Goal: Communication & Community: Answer question/provide support

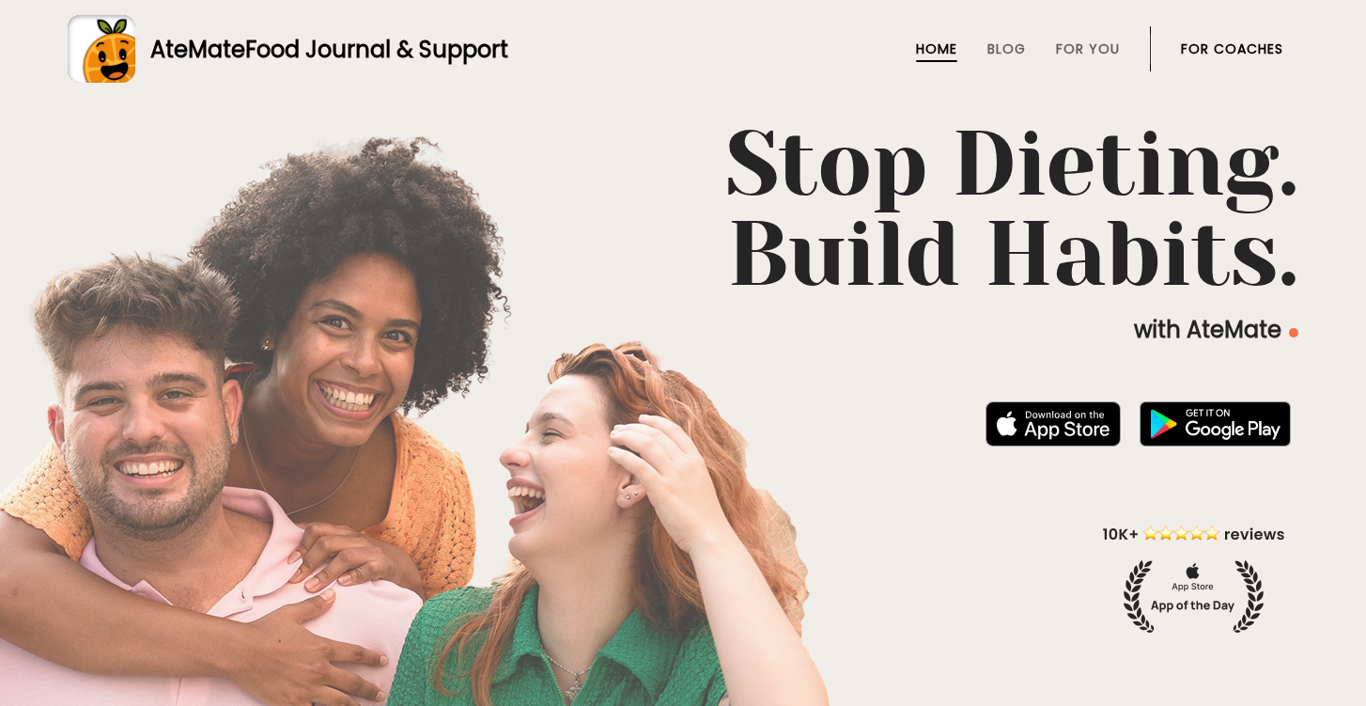
click at [1217, 42] on link "For Coaches" at bounding box center [1232, 48] width 102 height 15
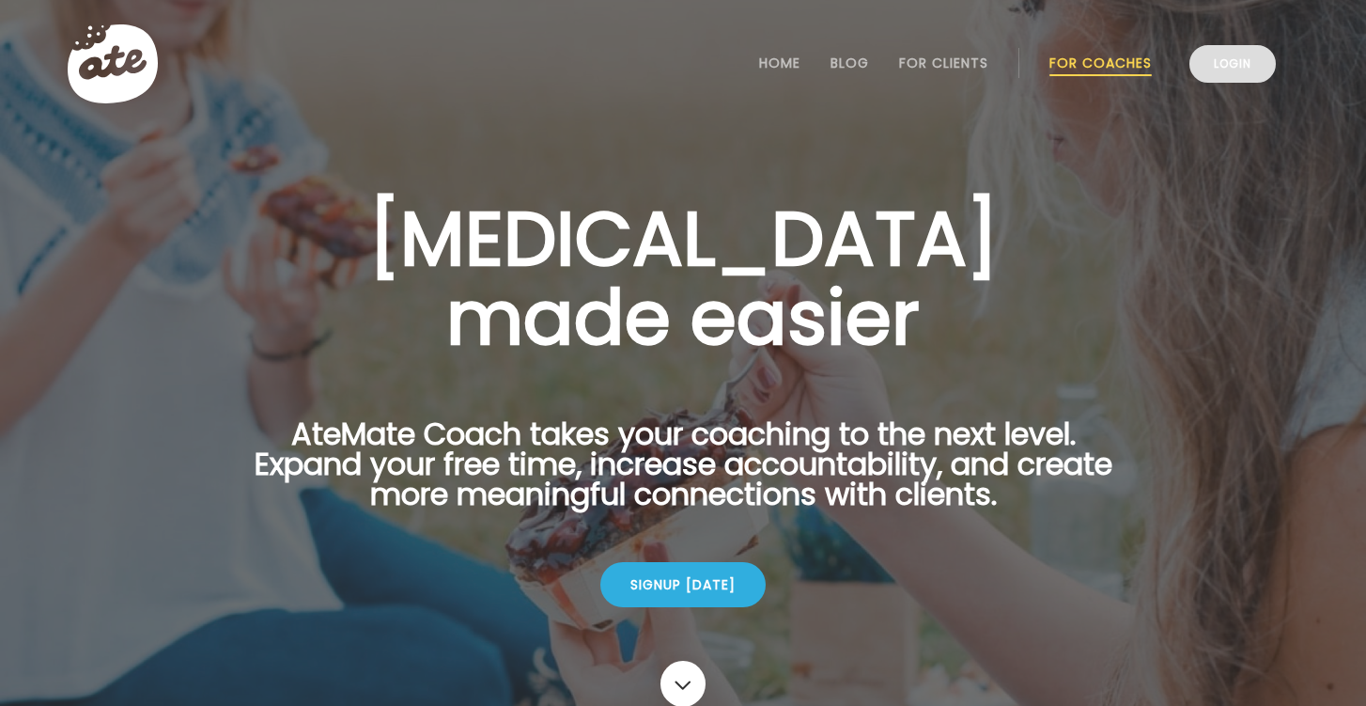
click at [1229, 68] on link "Login" at bounding box center [1232, 64] width 86 height 38
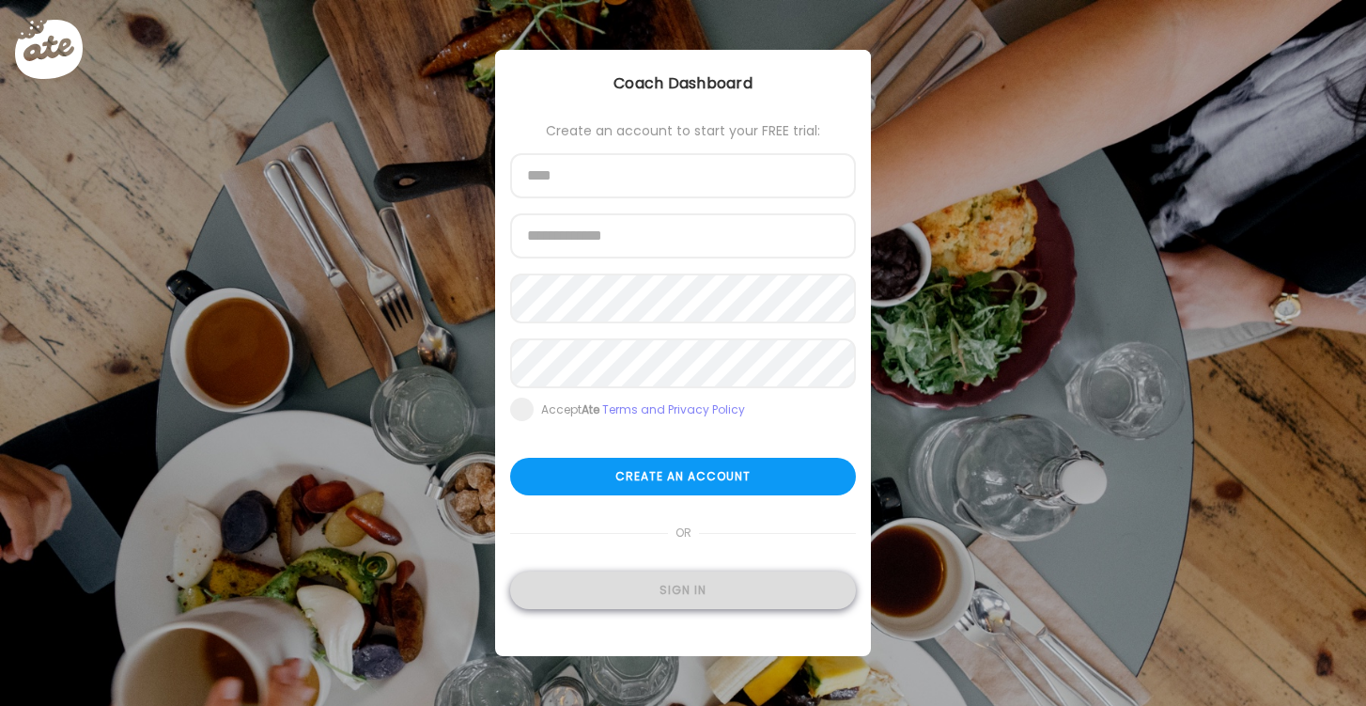
click at [676, 595] on div "Sign in" at bounding box center [683, 590] width 346 height 38
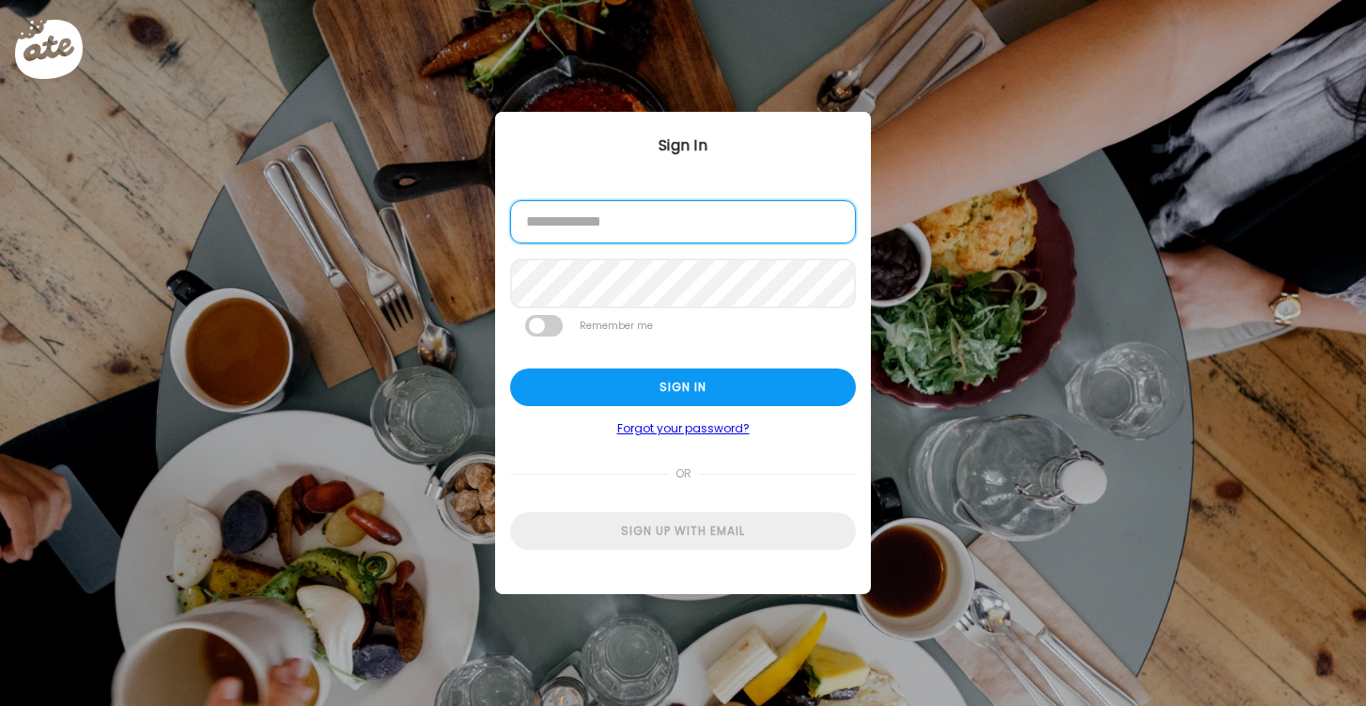
type input "**********"
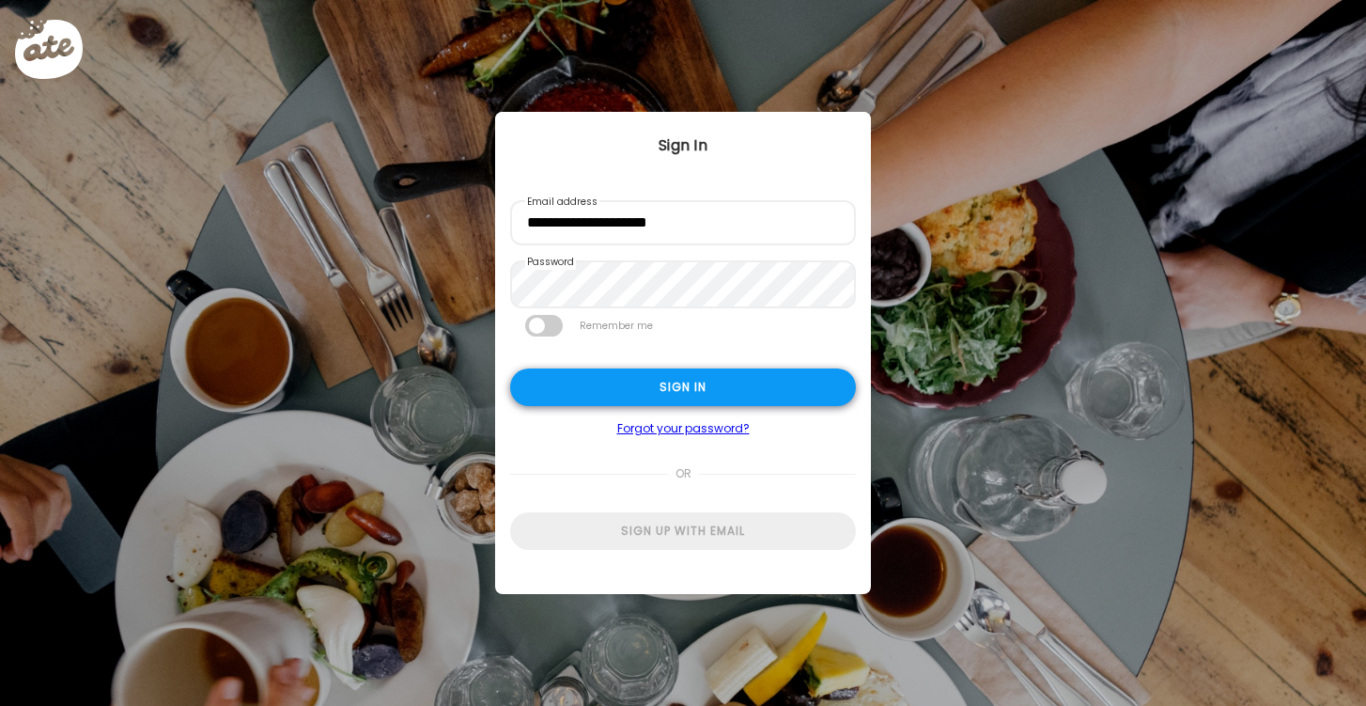
click at [678, 398] on div "Sign in" at bounding box center [683, 387] width 346 height 38
type textarea "**********"
type input "**********"
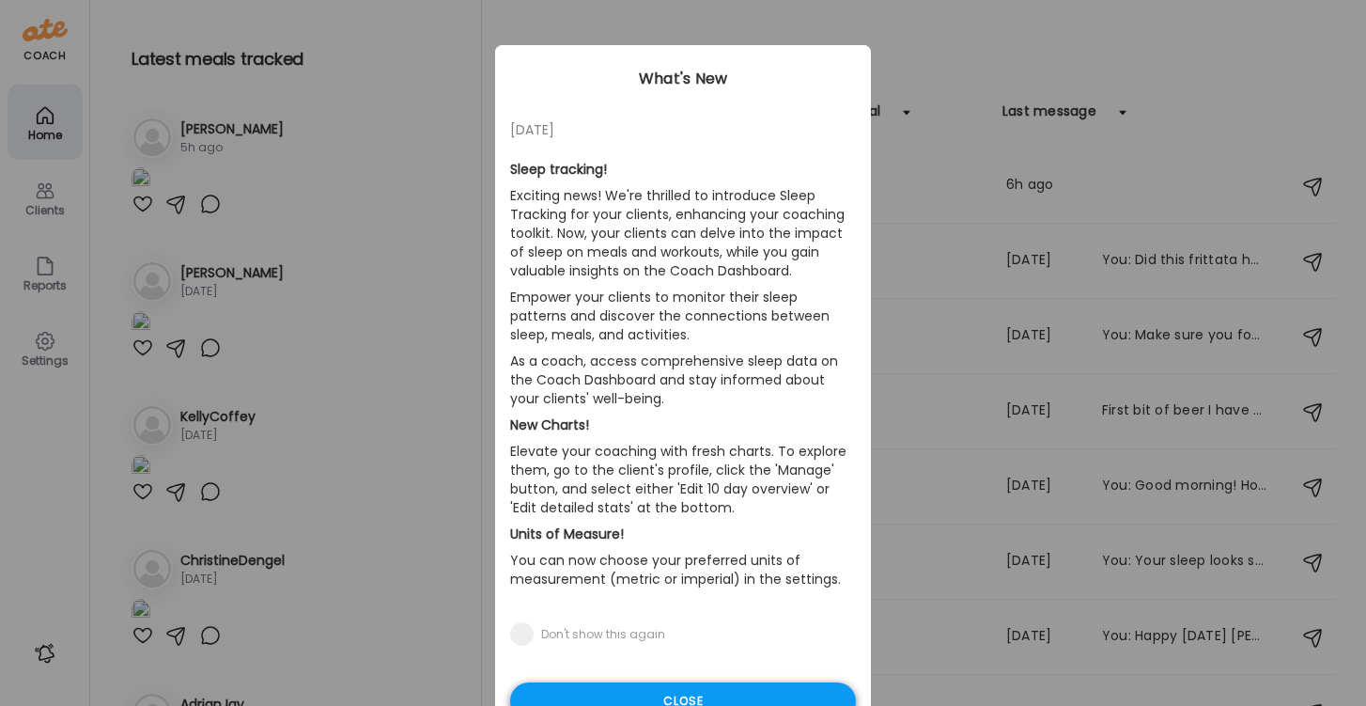
click at [654, 686] on div "Close" at bounding box center [683, 701] width 346 height 38
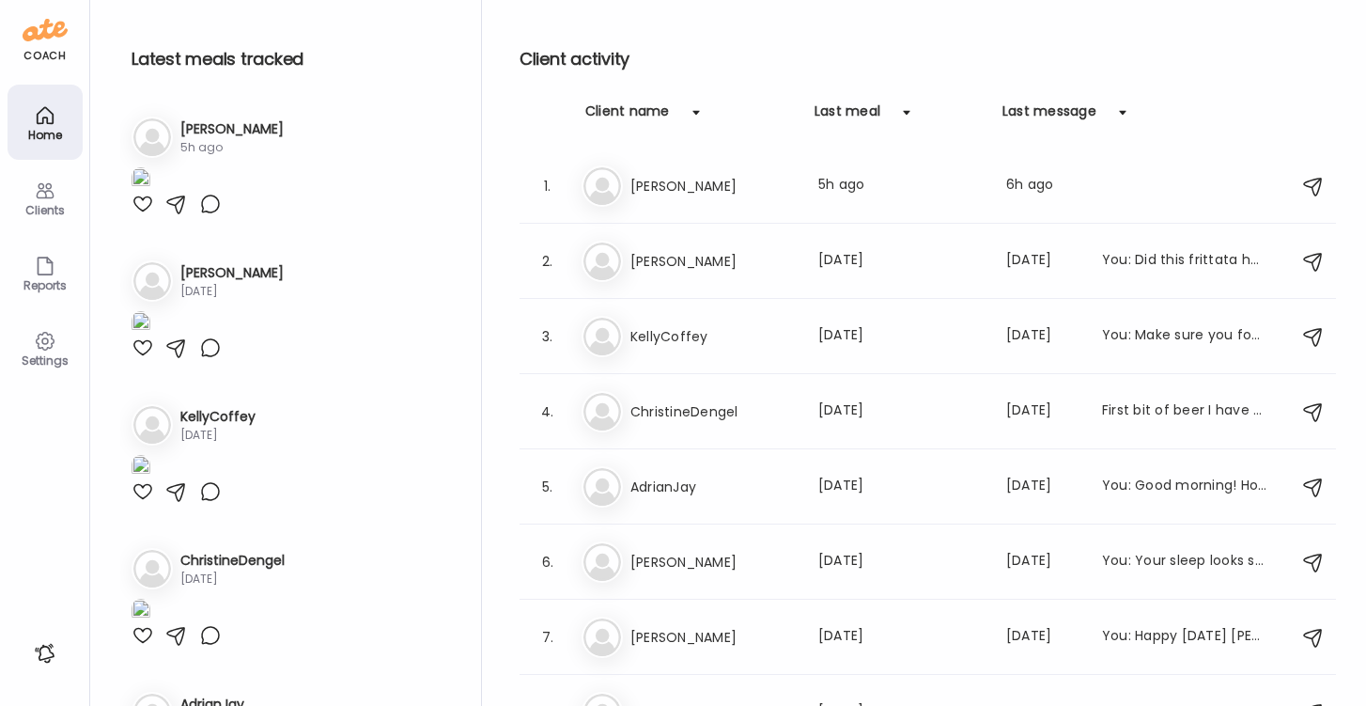
click at [39, 194] on icon at bounding box center [45, 190] width 23 height 23
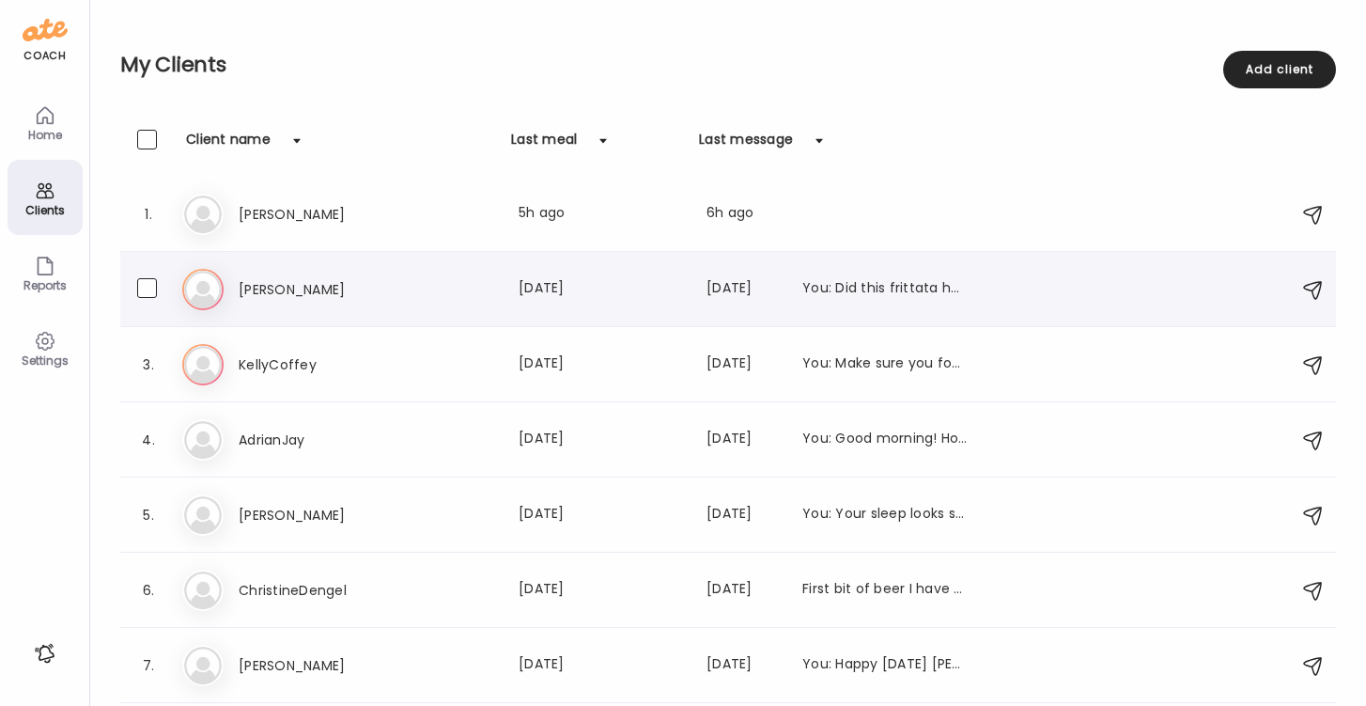
click at [256, 295] on h3 "[PERSON_NAME]" at bounding box center [321, 289] width 165 height 23
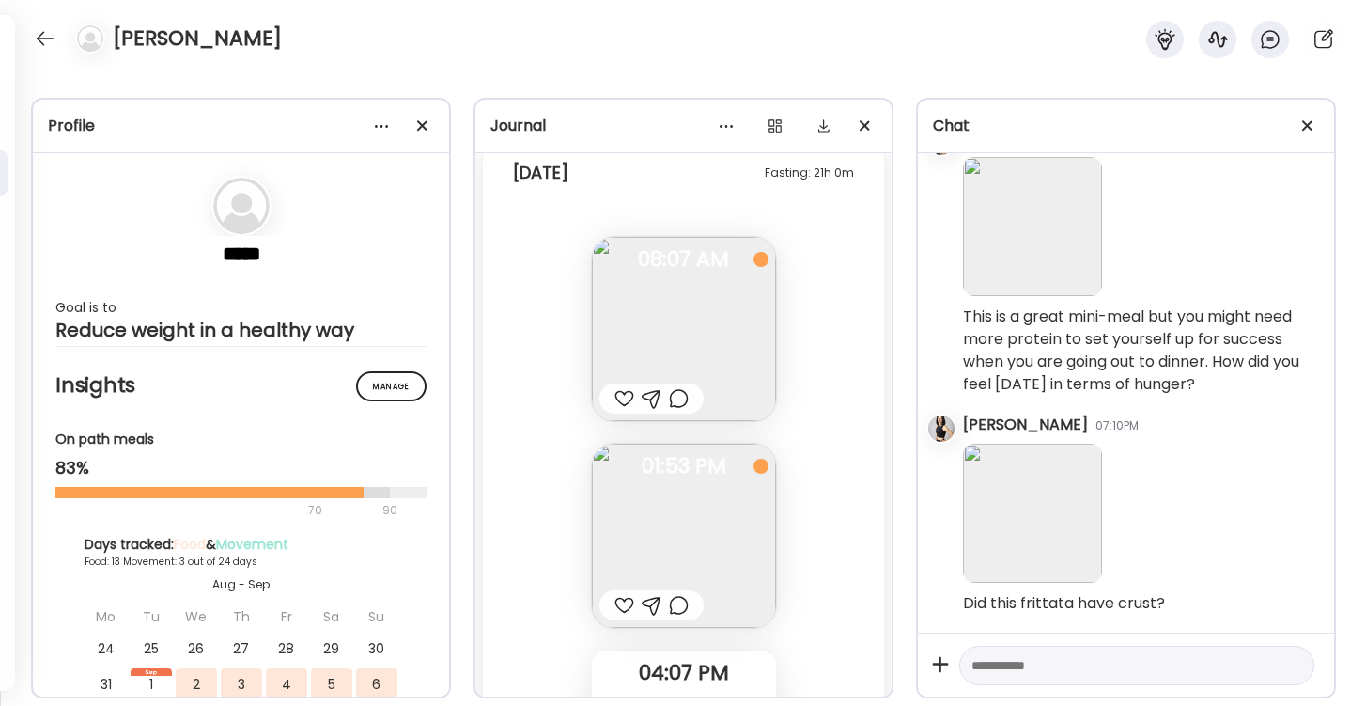
scroll to position [16117, 0]
click at [619, 395] on div at bounding box center [624, 393] width 20 height 23
click at [674, 489] on img at bounding box center [684, 531] width 184 height 184
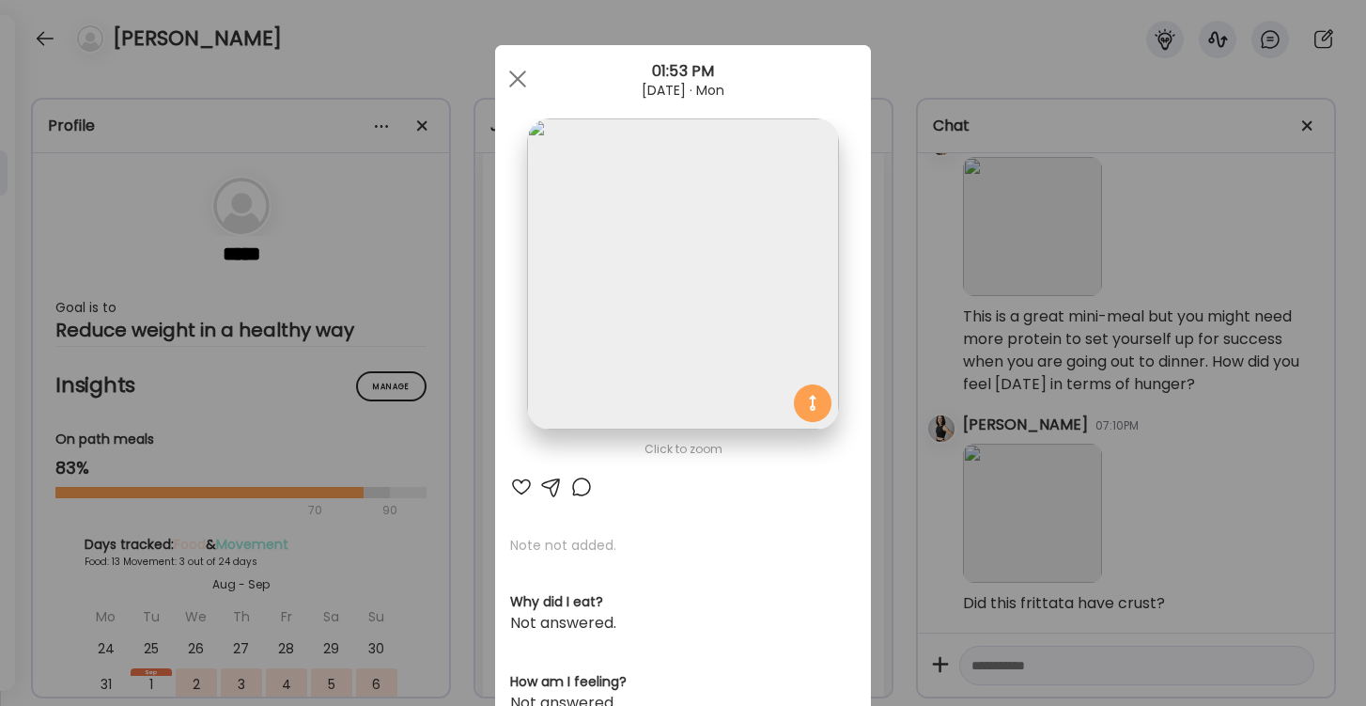
click at [521, 484] on div at bounding box center [521, 486] width 23 height 23
click at [516, 73] on div at bounding box center [518, 79] width 38 height 38
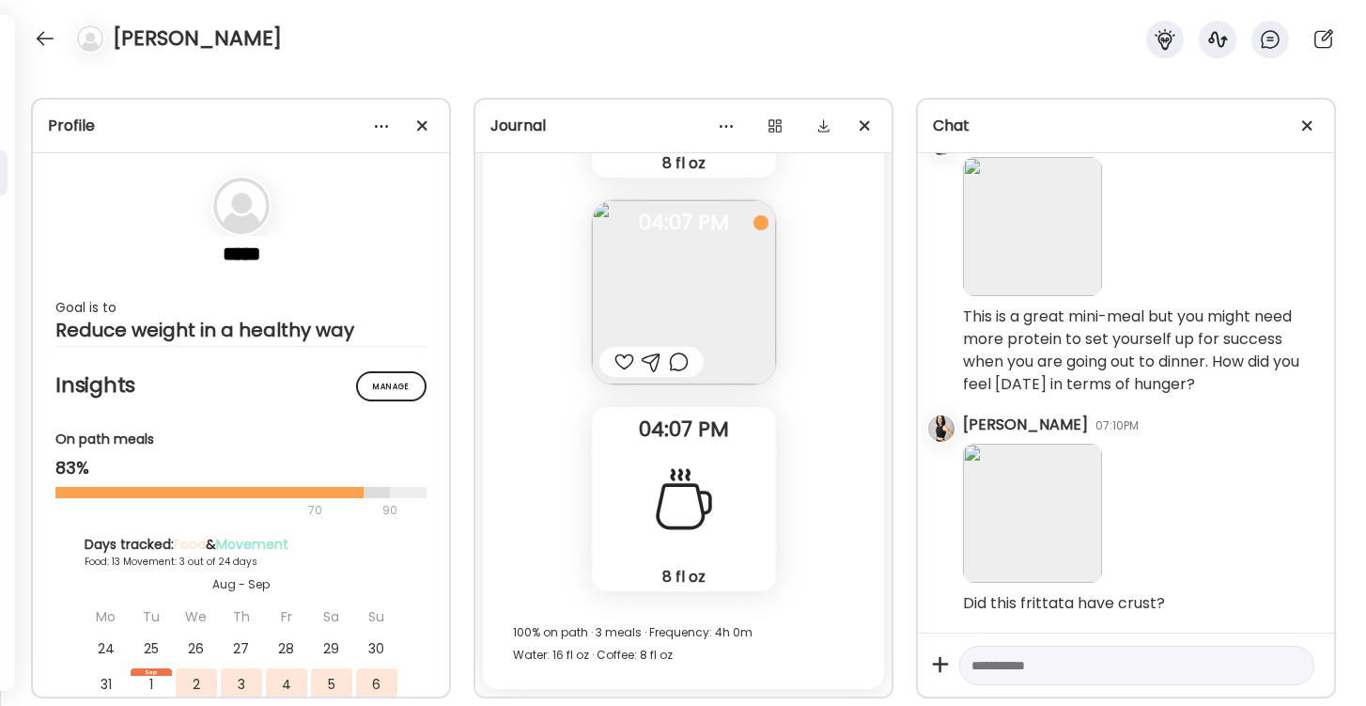
scroll to position [16976, 0]
click at [617, 363] on div at bounding box center [624, 361] width 20 height 23
click at [40, 31] on div at bounding box center [45, 38] width 30 height 30
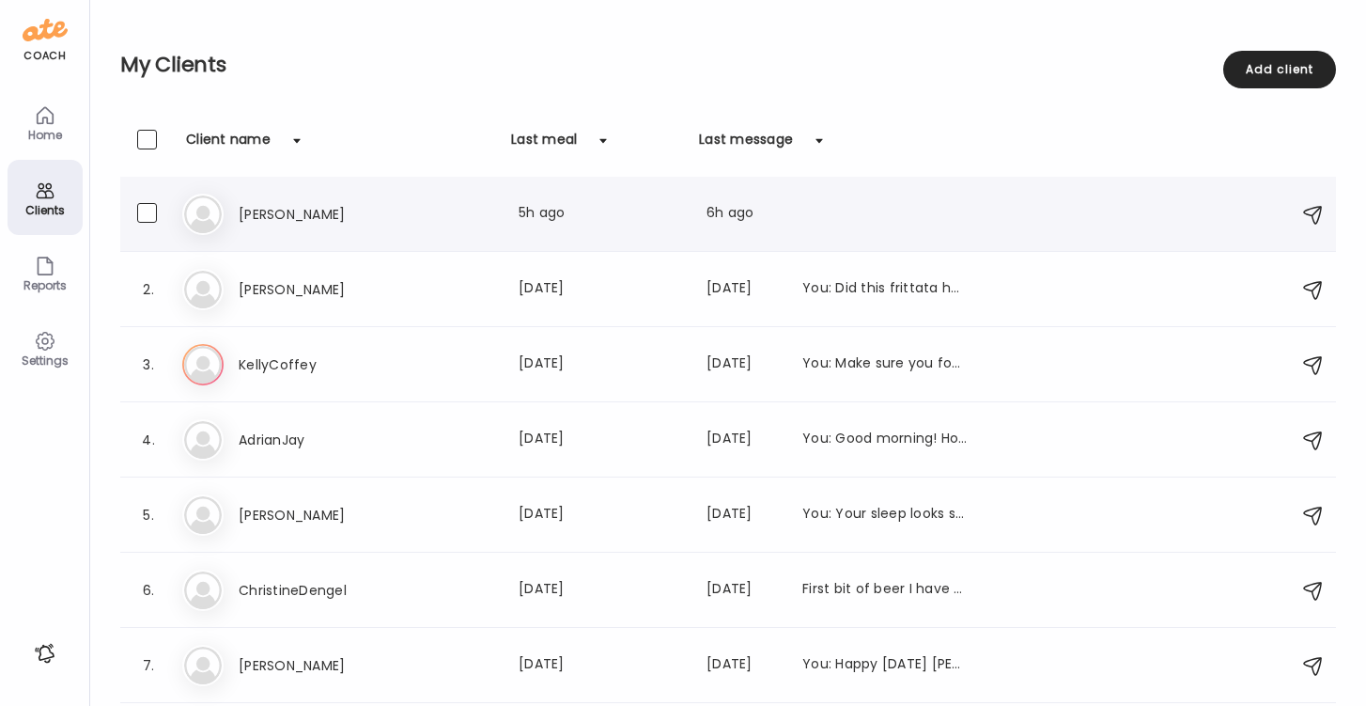
click at [270, 215] on h3 "[PERSON_NAME]" at bounding box center [321, 214] width 165 height 23
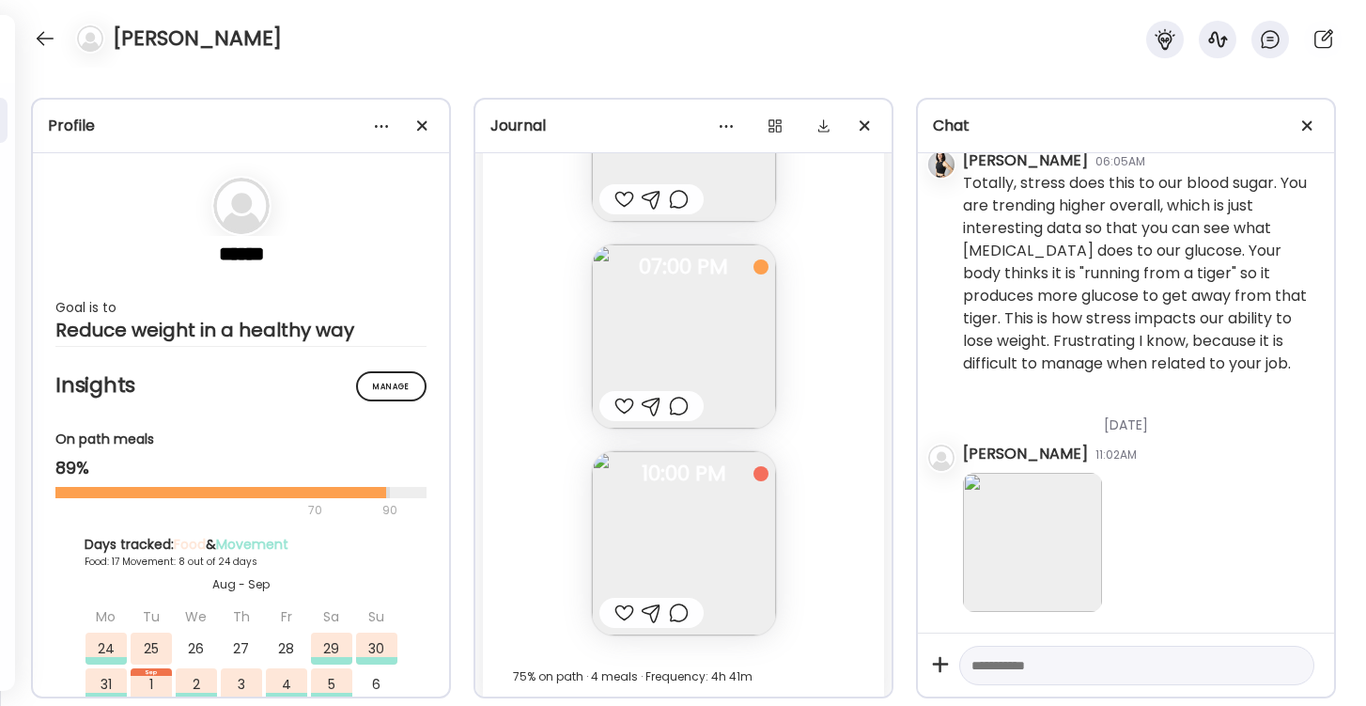
scroll to position [29047, 0]
click at [647, 519] on img at bounding box center [684, 538] width 184 height 184
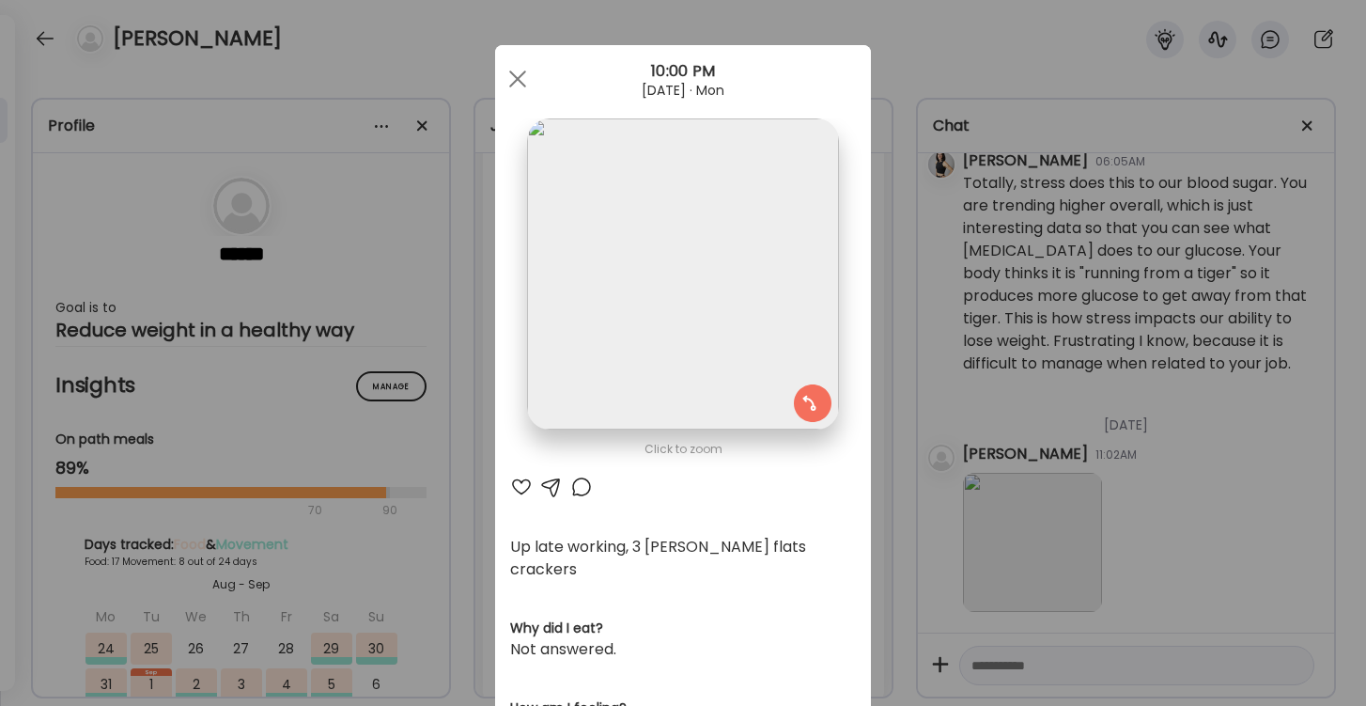
click at [550, 484] on div at bounding box center [551, 486] width 23 height 23
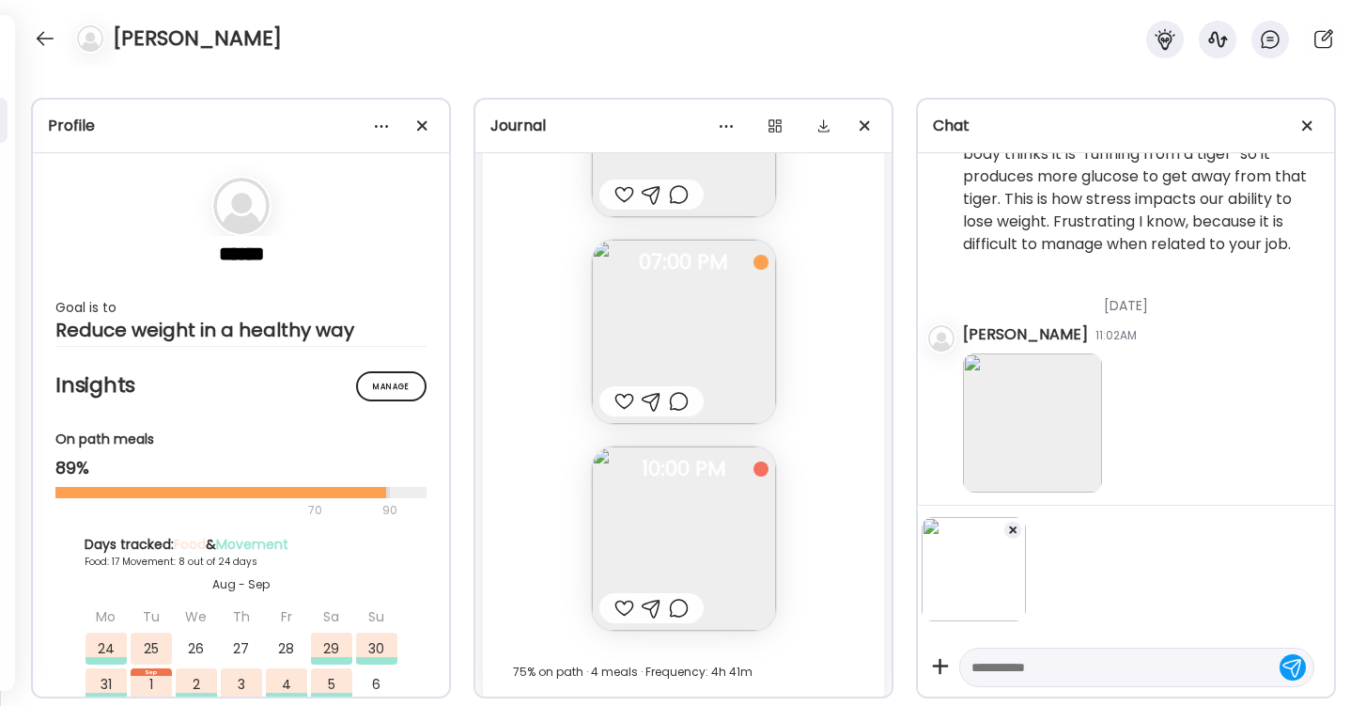
click at [1018, 661] on textarea at bounding box center [1120, 667] width 297 height 23
drag, startPoint x: 1215, startPoint y: 0, endPoint x: 673, endPoint y: 304, distance: 621.7
click at [673, 304] on img at bounding box center [684, 332] width 184 height 184
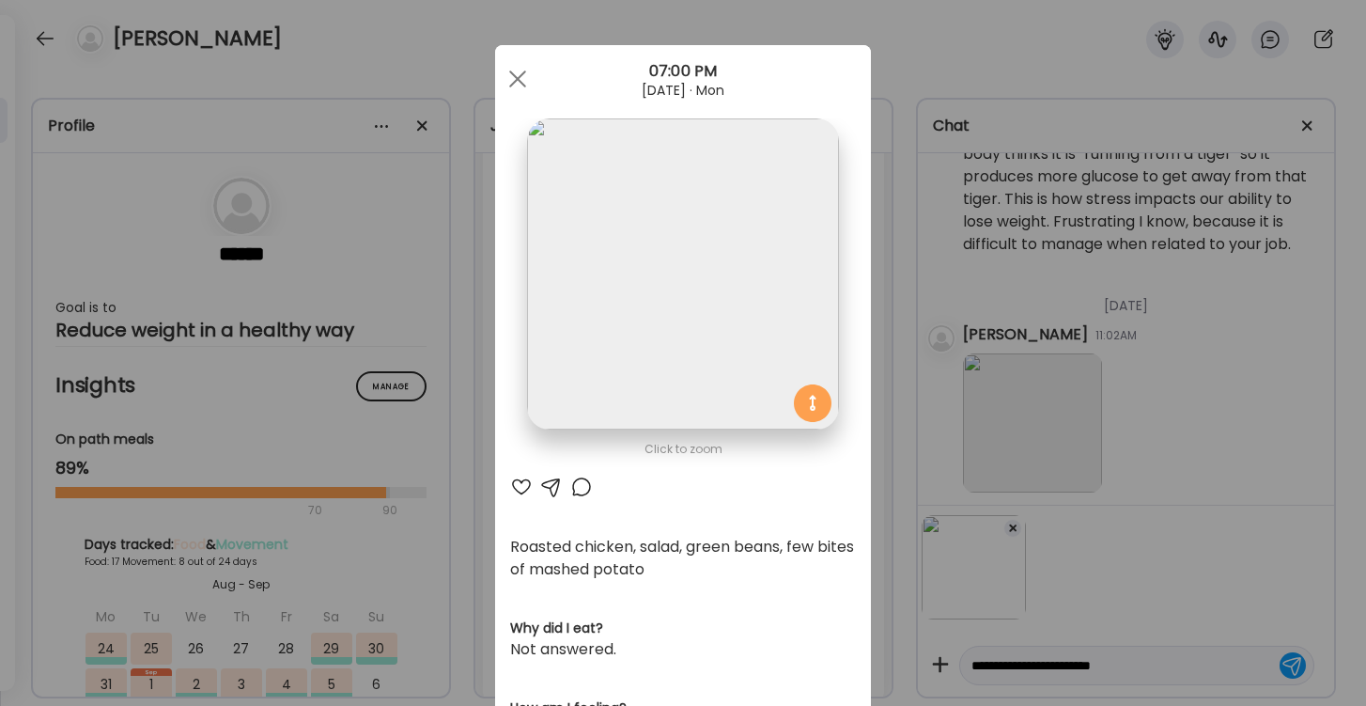
click at [519, 486] on div at bounding box center [521, 486] width 23 height 23
click at [517, 78] on span at bounding box center [517, 78] width 17 height 17
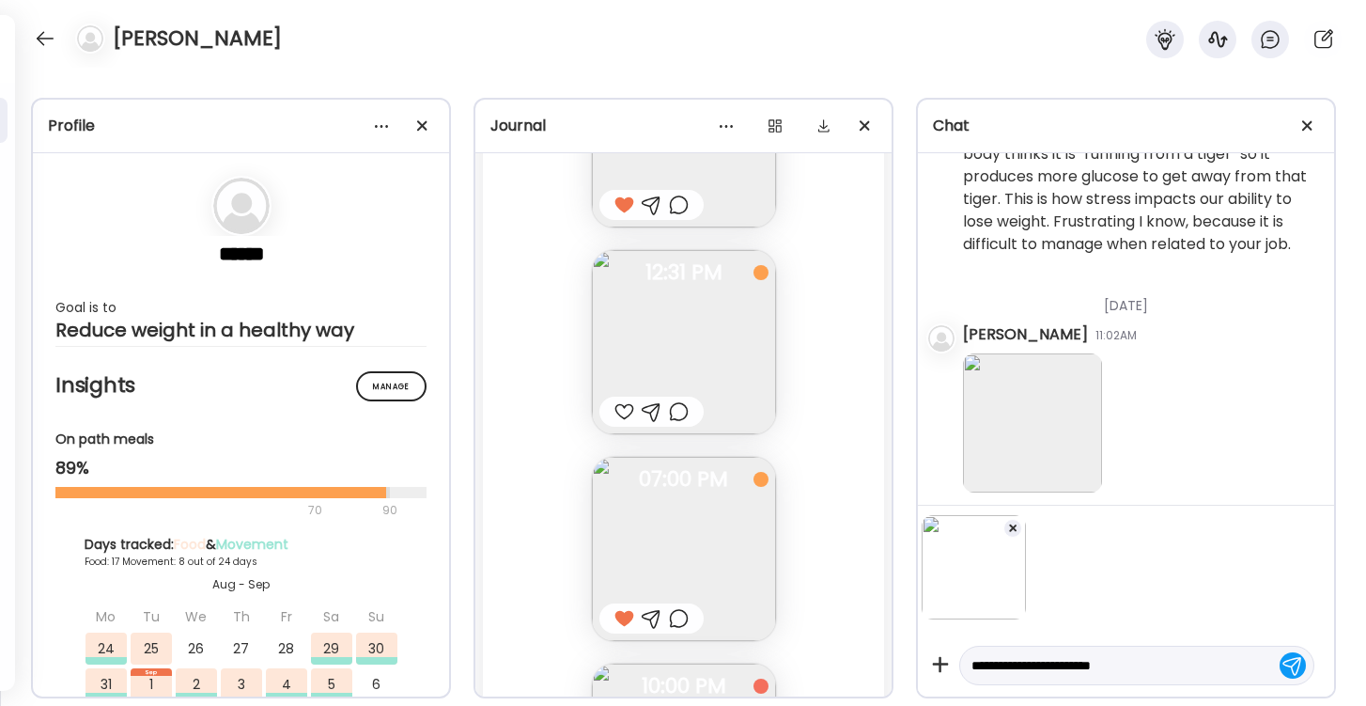
scroll to position [28824, 0]
click at [619, 413] on div at bounding box center [624, 418] width 20 height 23
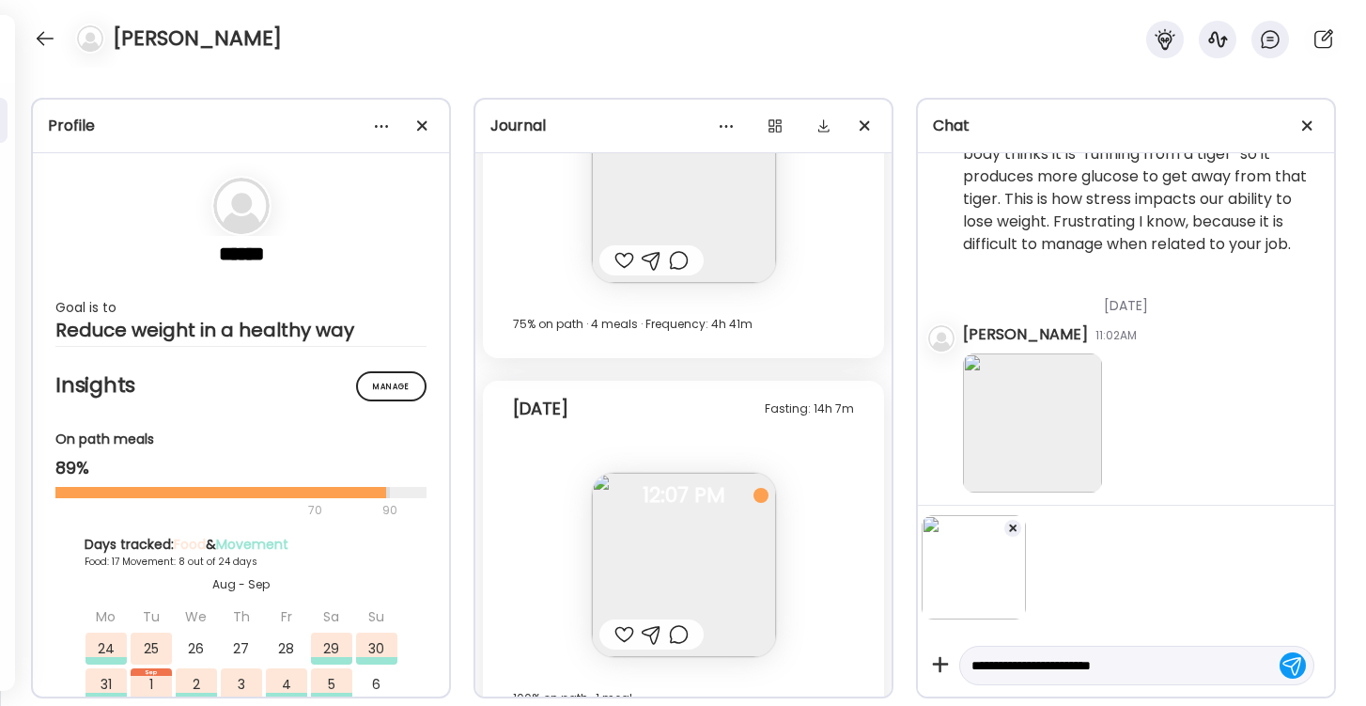
scroll to position [29393, 0]
click at [625, 262] on div at bounding box center [624, 262] width 20 height 23
click at [1153, 658] on textarea "**********" at bounding box center [1120, 665] width 297 height 23
type textarea "**********"
click at [1293, 662] on div at bounding box center [1293, 665] width 26 height 26
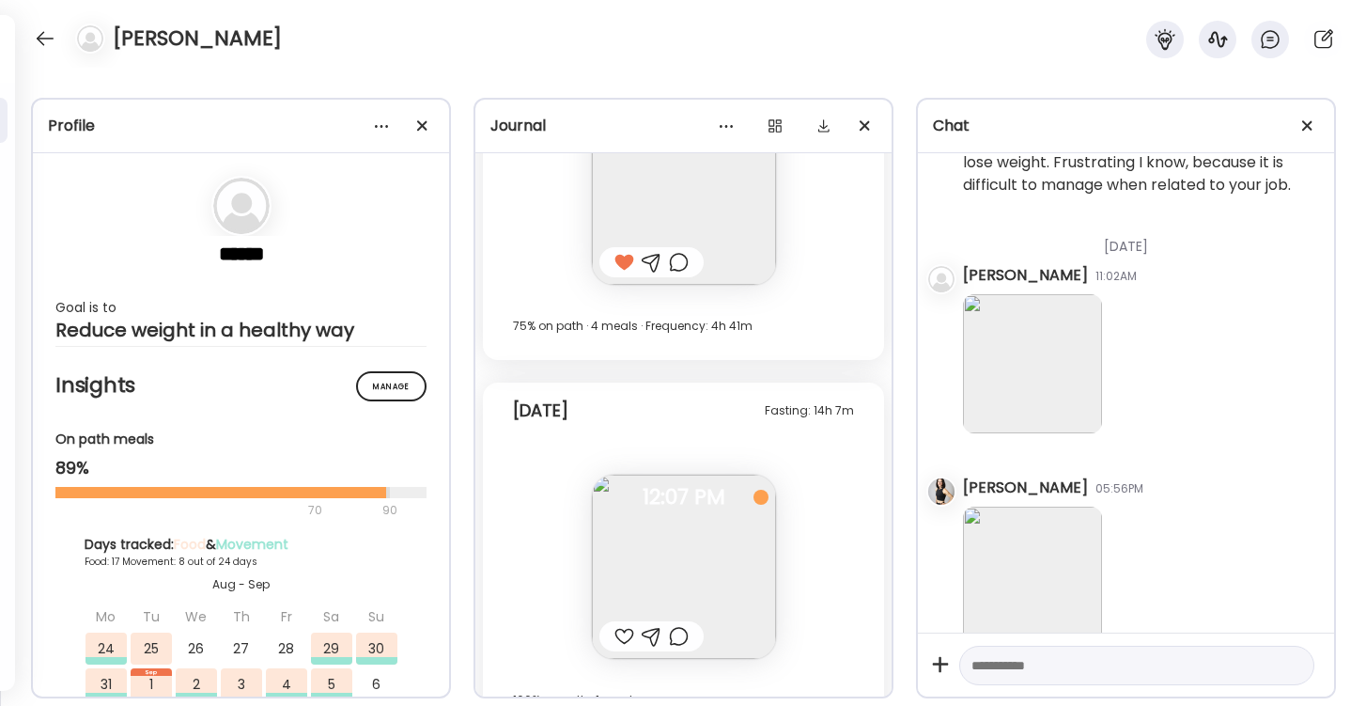
scroll to position [29454, 0]
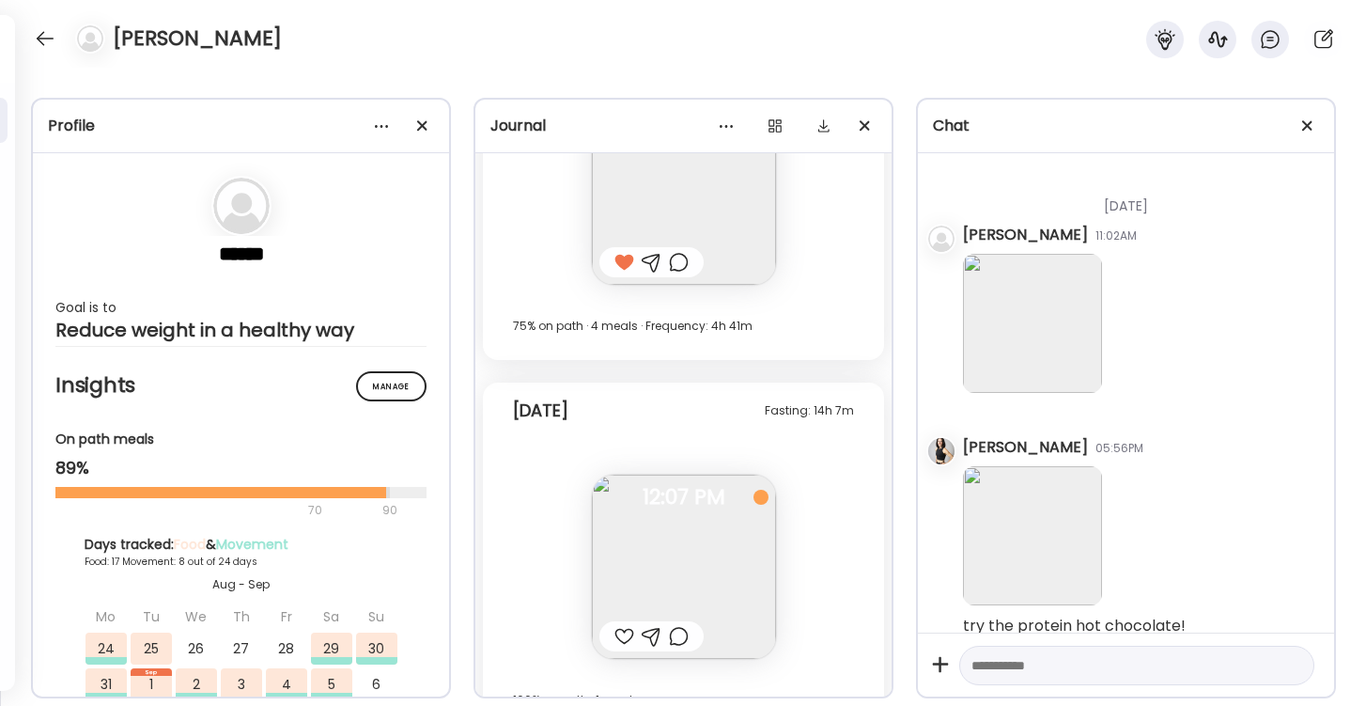
click at [618, 635] on div at bounding box center [624, 636] width 20 height 23
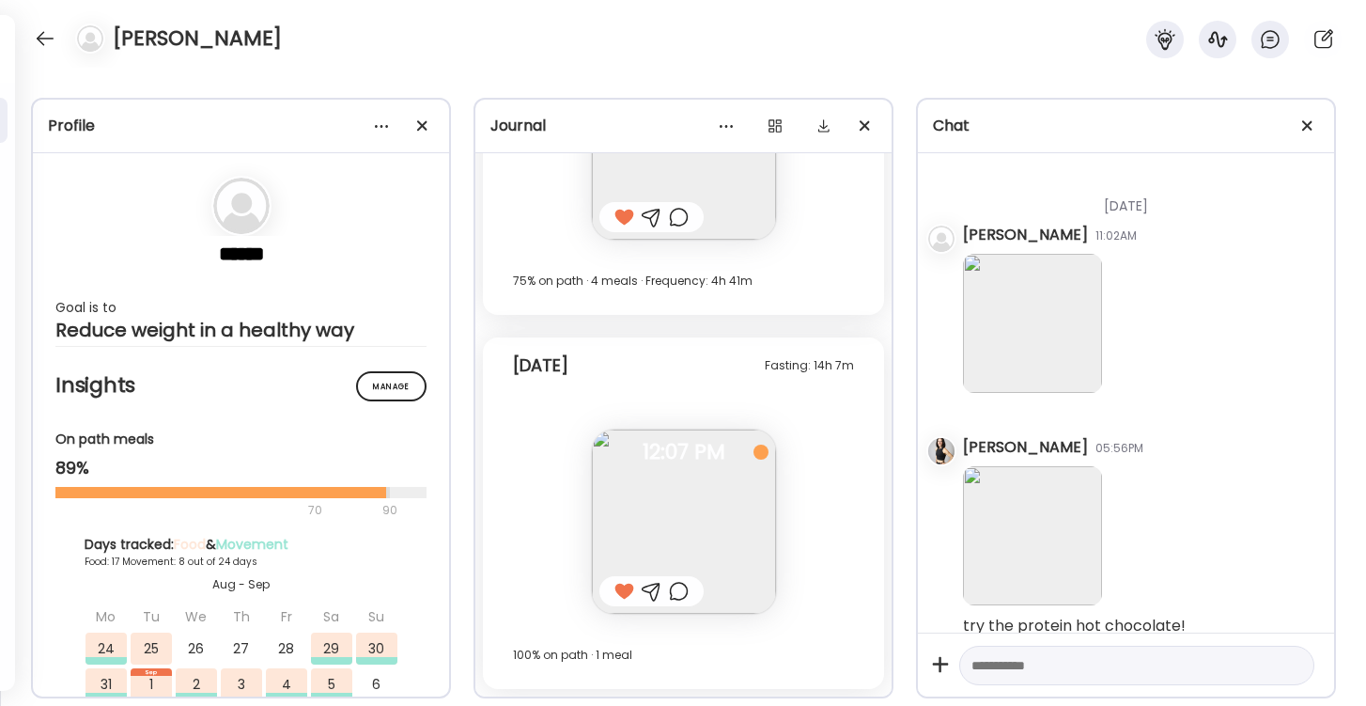
scroll to position [29438, 0]
click at [42, 39] on div at bounding box center [45, 38] width 30 height 30
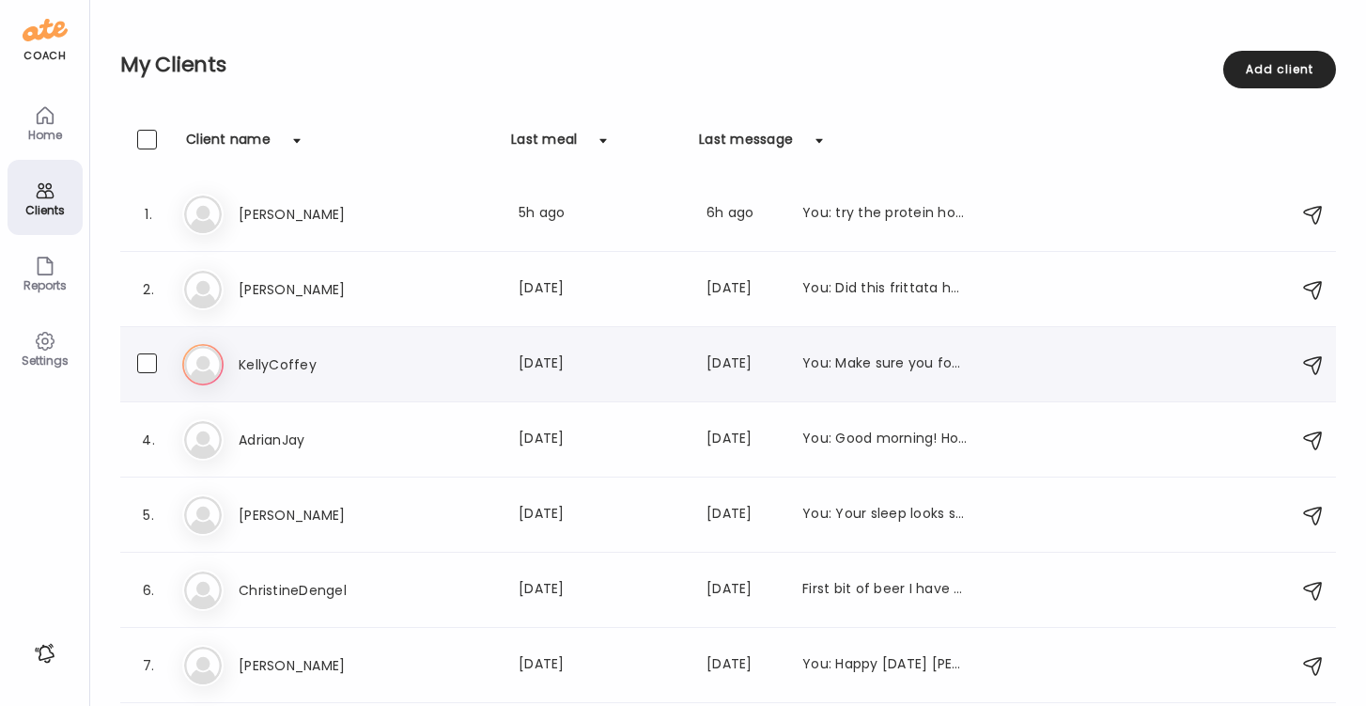
click at [276, 365] on h3 "KellyCoffey" at bounding box center [321, 364] width 165 height 23
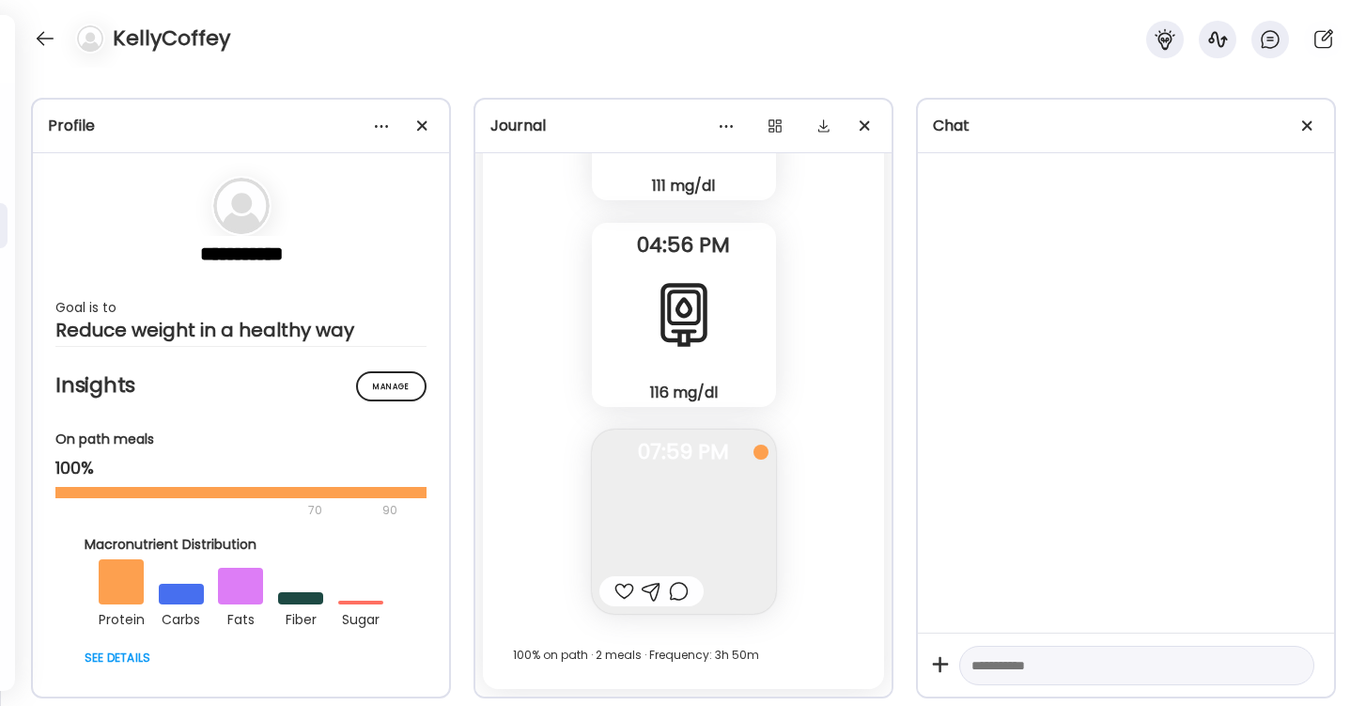
scroll to position [4867, 0]
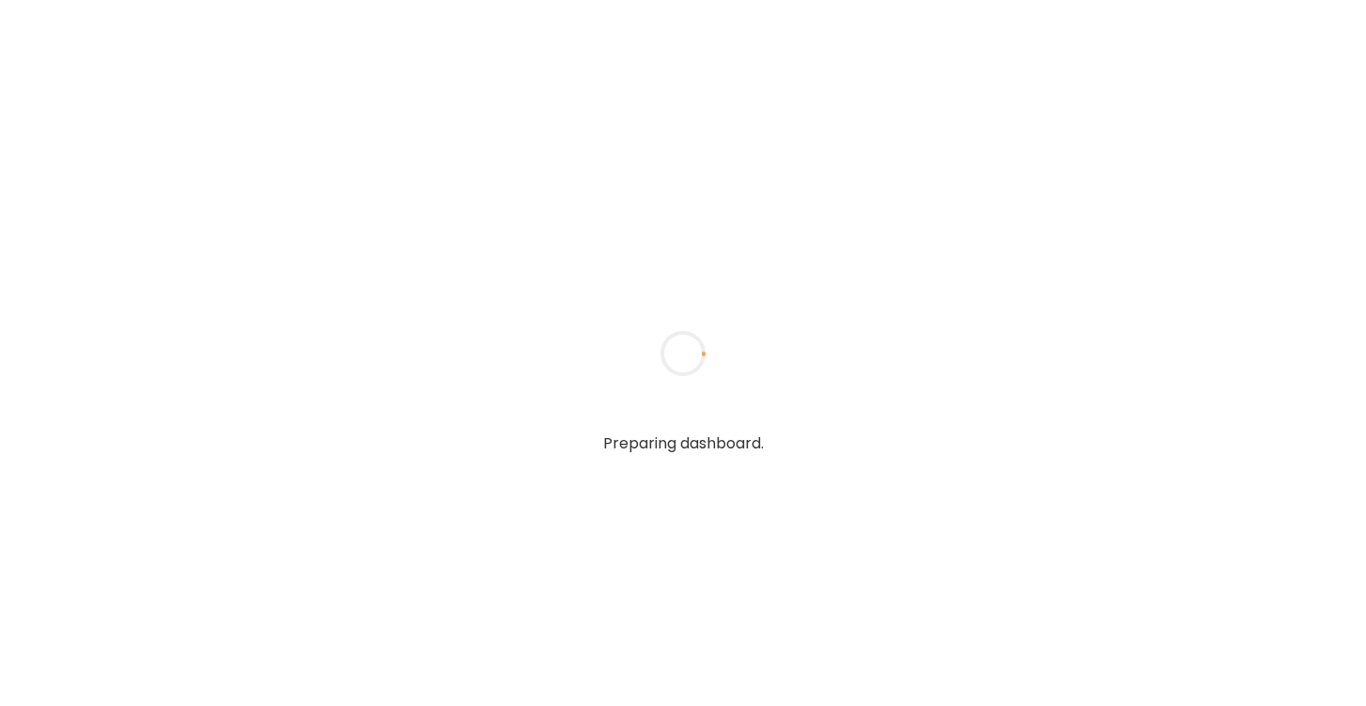
type textarea "**********"
type input "**********"
